Goal: Transaction & Acquisition: Purchase product/service

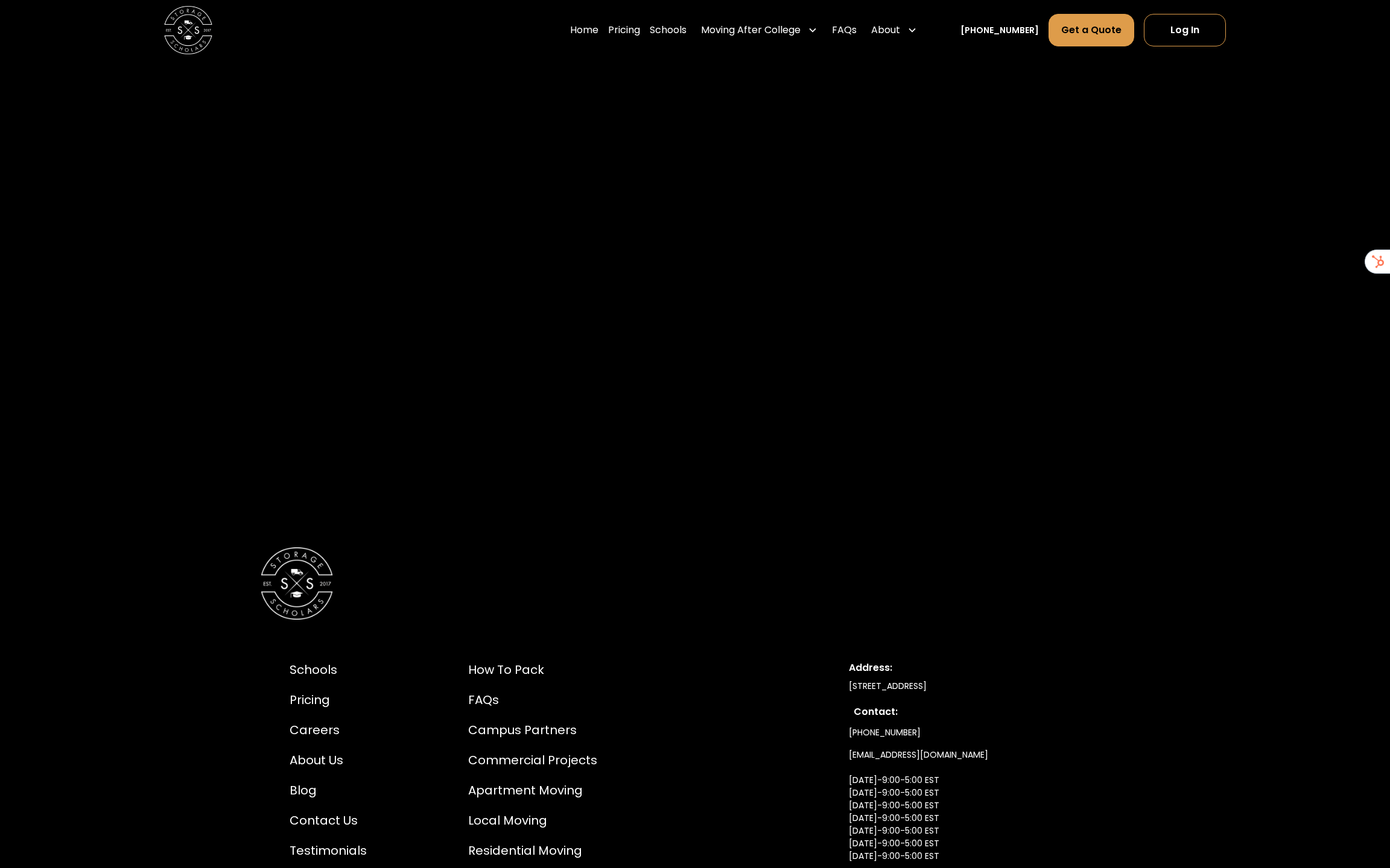
scroll to position [1640, 0]
click at [612, 54] on div "Home Pricing Schools Moving After College Commercial Projects Apartment Moving …" at bounding box center [695, 30] width 1062 height 60
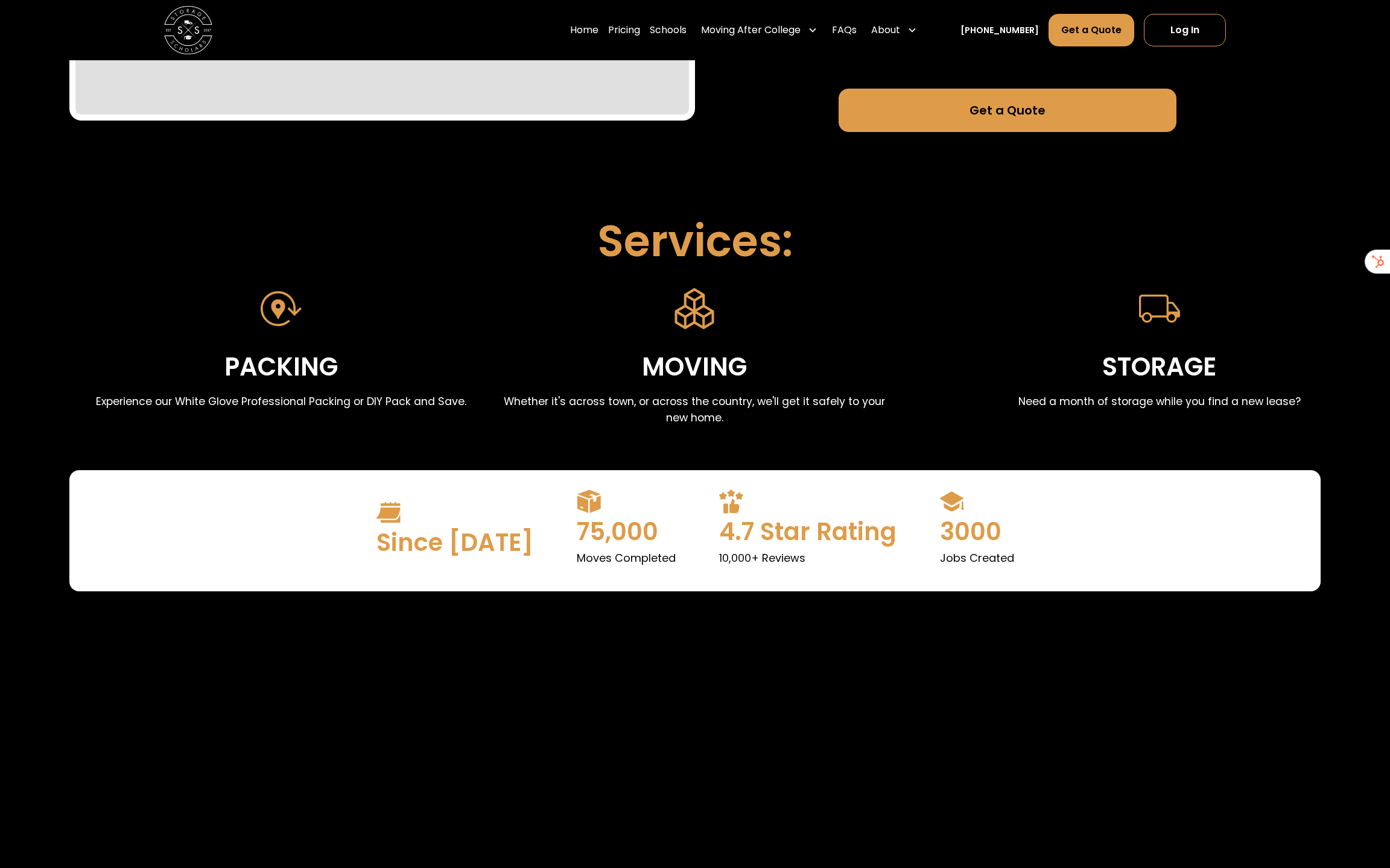
scroll to position [0, 0]
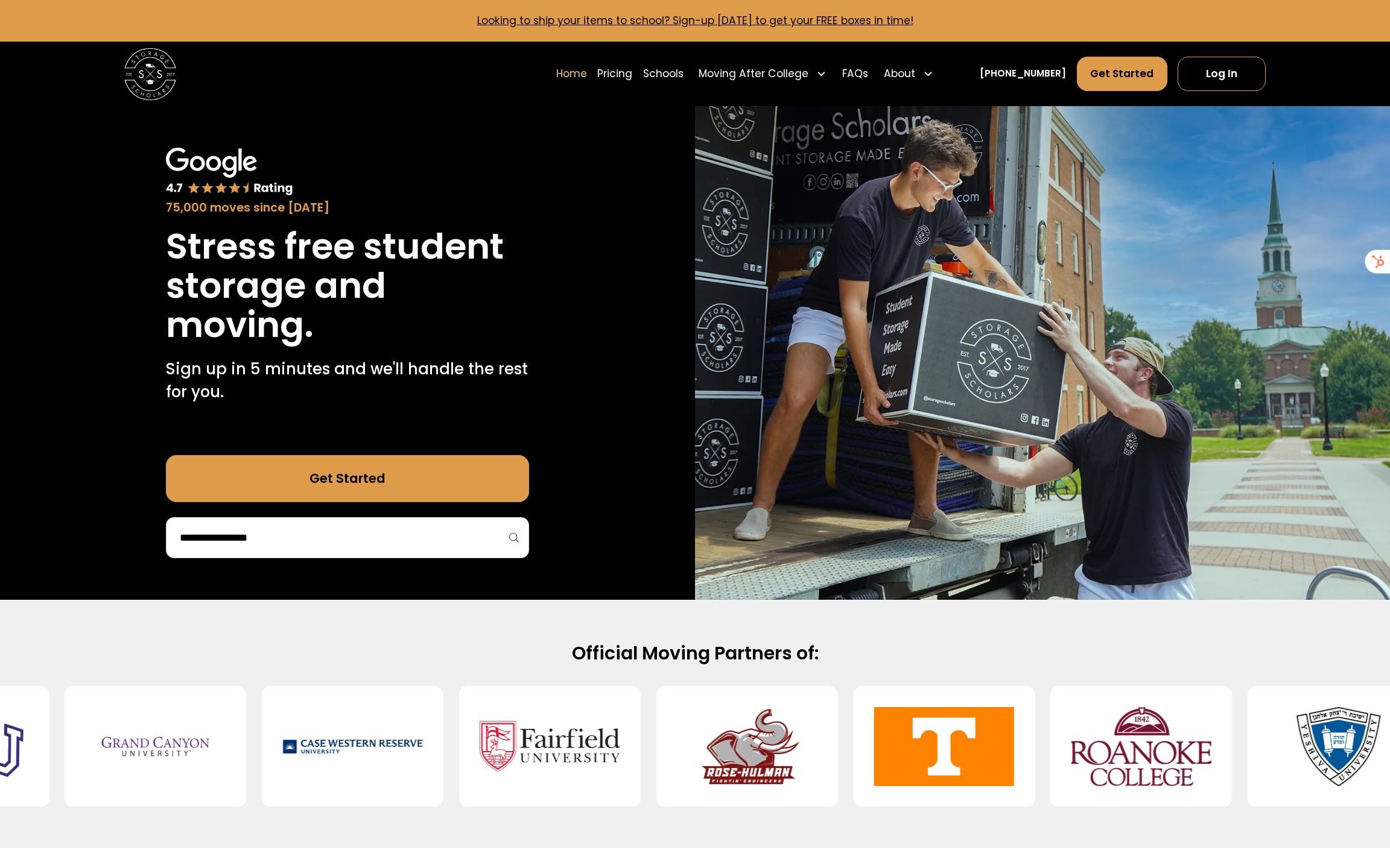
drag, startPoint x: 416, startPoint y: 493, endPoint x: 417, endPoint y: 486, distance: 7.1
click at [416, 493] on link "Get Started" at bounding box center [347, 478] width 363 height 46
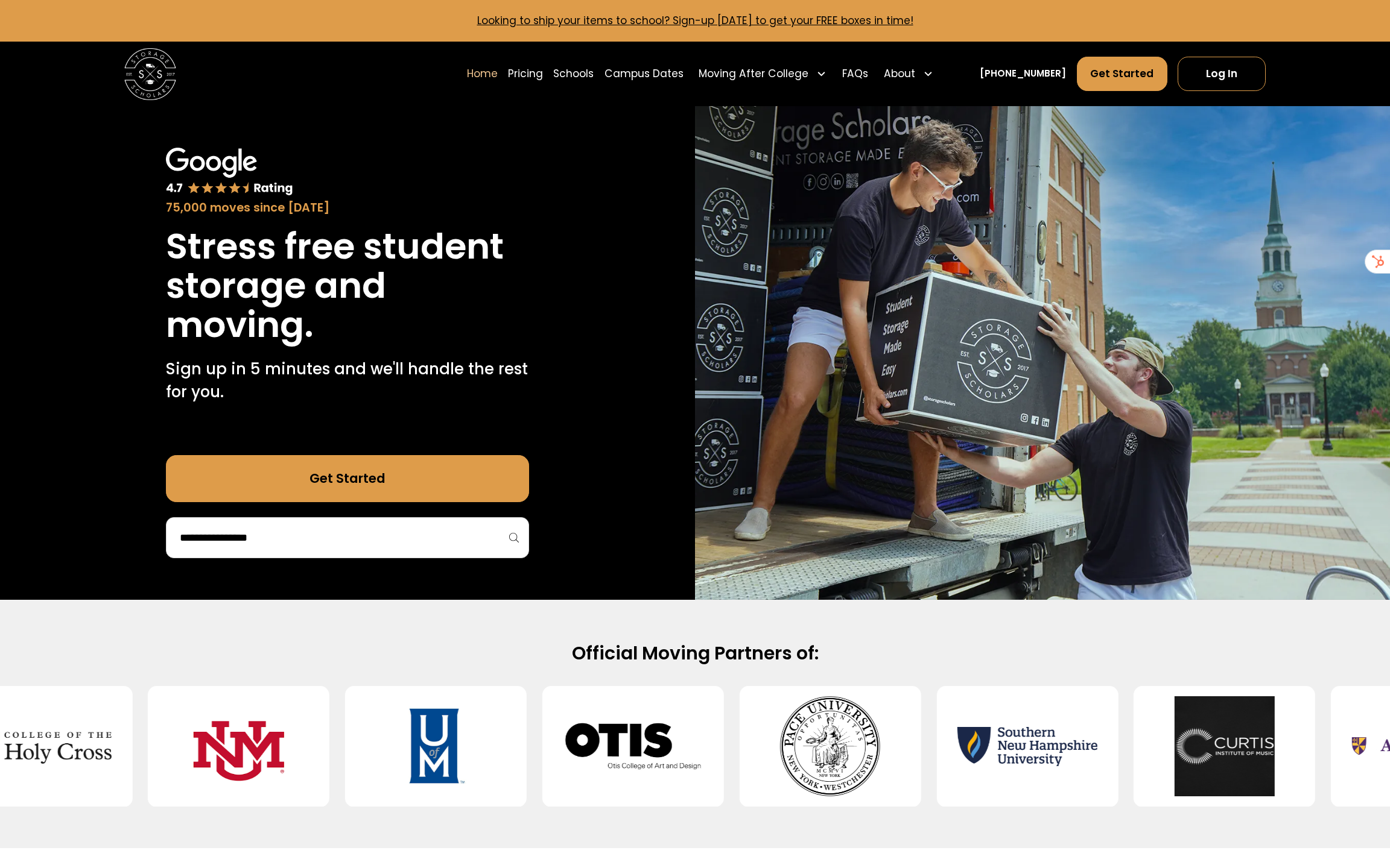
click at [419, 450] on div "75,000 moves since 2017 Stress free student storage and moving. Sign up in 5 mi…" at bounding box center [347, 353] width 363 height 411
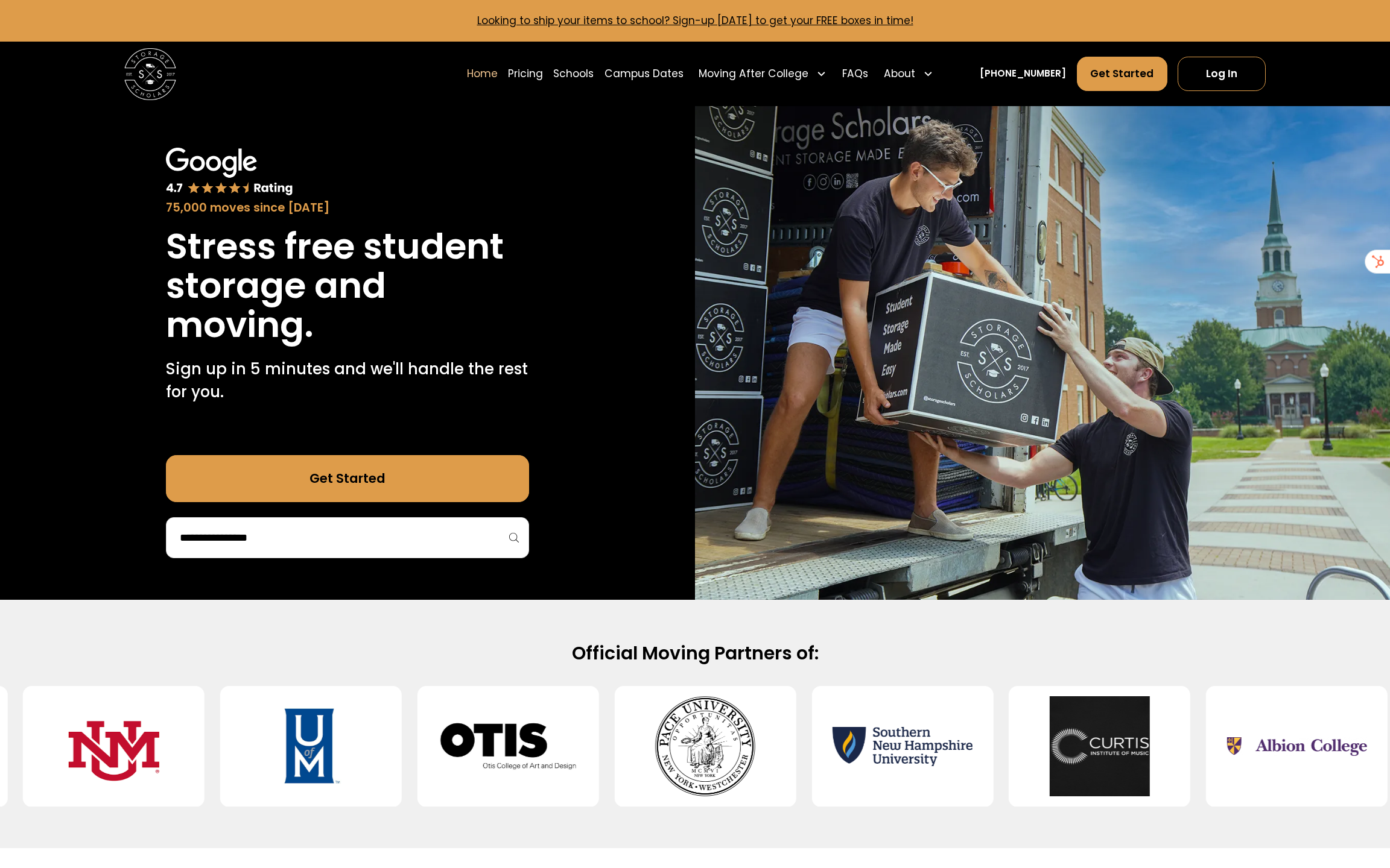
click at [419, 475] on link "Get Started" at bounding box center [347, 478] width 363 height 46
